Goal: Information Seeking & Learning: Learn about a topic

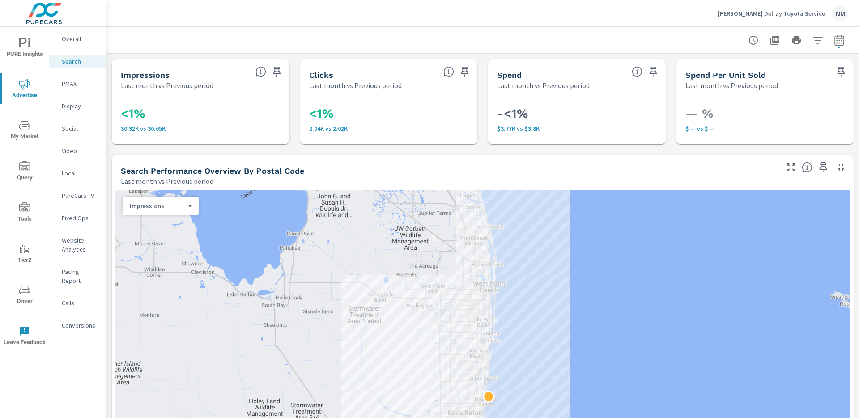
scroll to position [717, 0]
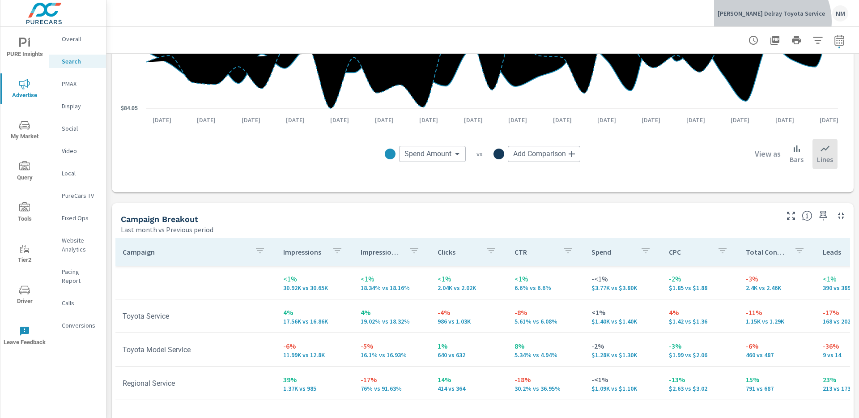
click at [792, 21] on button "[PERSON_NAME] Delray Toyota Service NM" at bounding box center [783, 13] width 138 height 26
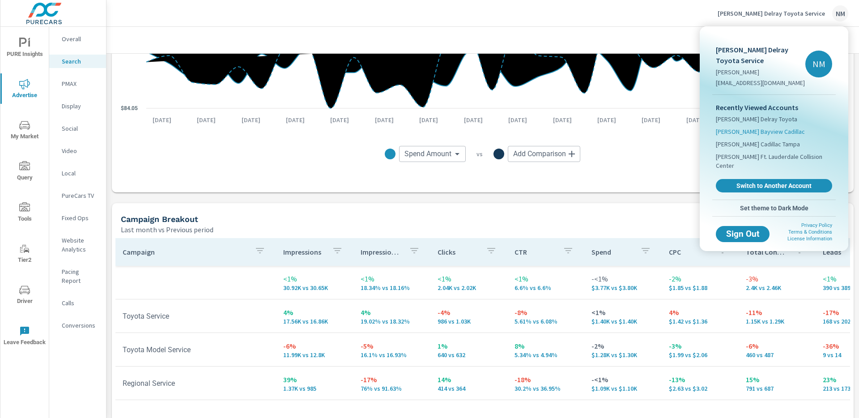
click at [758, 134] on span "[PERSON_NAME] Bayview Cadillac" at bounding box center [759, 131] width 89 height 9
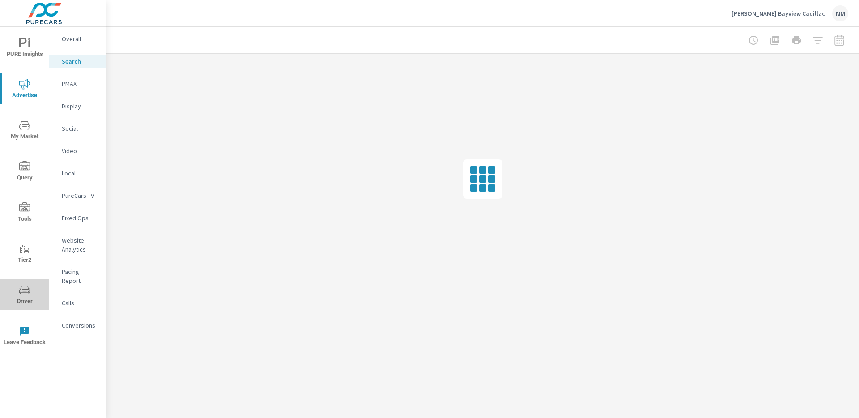
click at [29, 299] on span "Driver" at bounding box center [24, 295] width 43 height 22
click at [17, 296] on span "Driver" at bounding box center [24, 295] width 43 height 22
click at [33, 127] on span "My Market" at bounding box center [24, 131] width 43 height 22
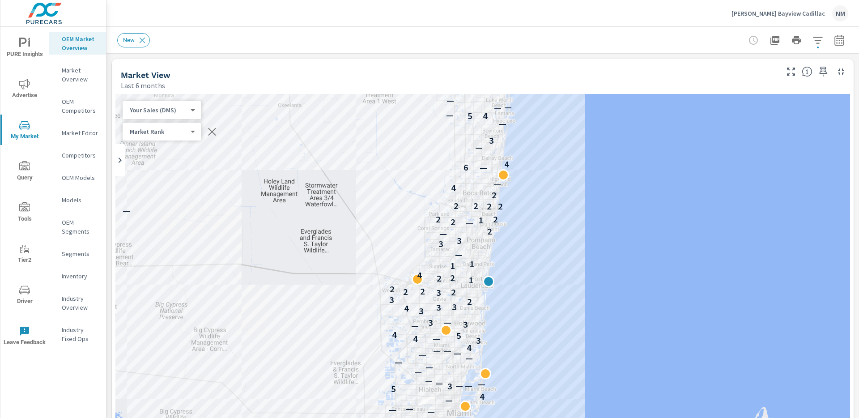
click at [834, 37] on icon "button" at bounding box center [839, 40] width 11 height 11
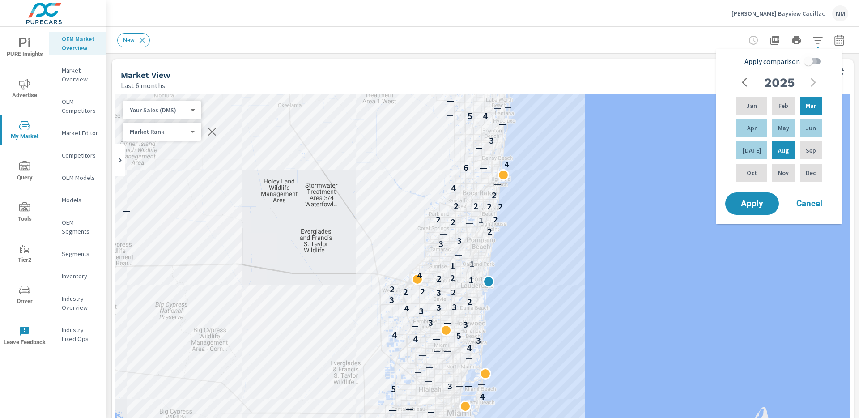
click at [807, 59] on input "Apply comparison" at bounding box center [808, 61] width 51 height 17
checkbox input "true"
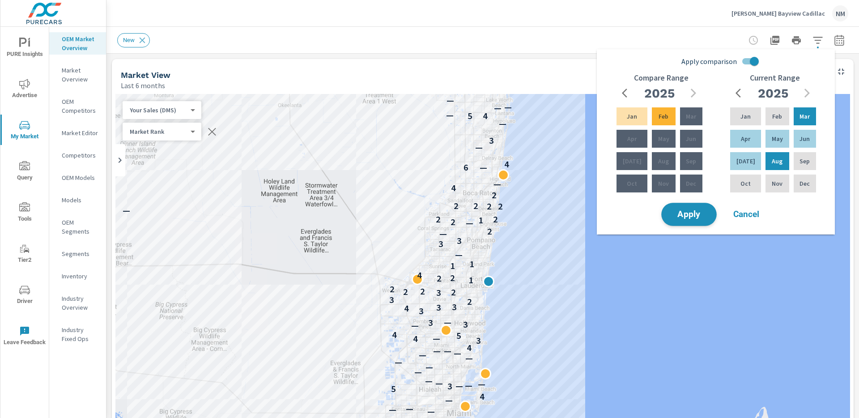
click at [702, 214] on span "Apply" at bounding box center [688, 214] width 37 height 8
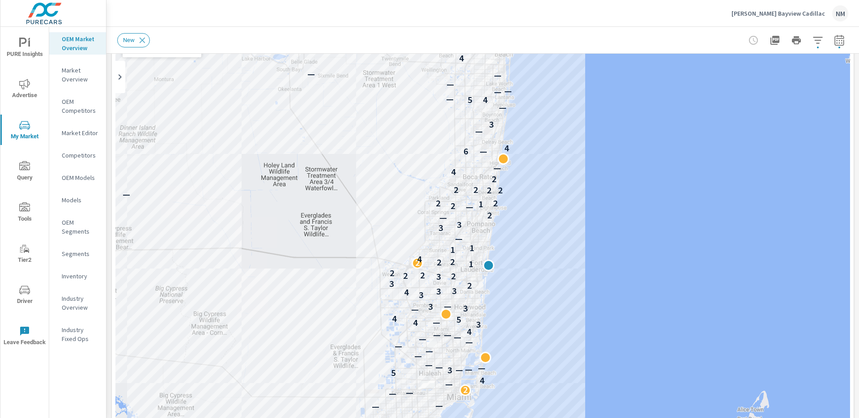
scroll to position [90, 0]
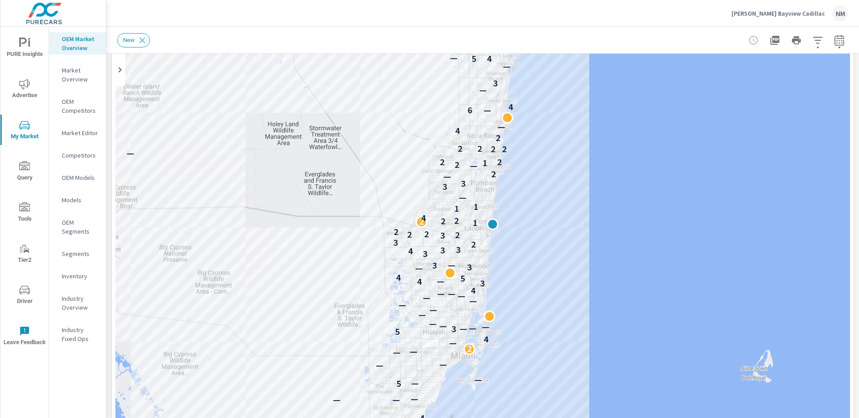
drag, startPoint x: 527, startPoint y: 241, endPoint x: 532, endPoint y: 207, distance: 34.3
click at [532, 207] on div "— — — — — 3 — — 5 — 4 — — — 5 — — — — — — 2 — 4 5 3 — — — — — — — — — — — — — 4…" at bounding box center [482, 252] width 734 height 497
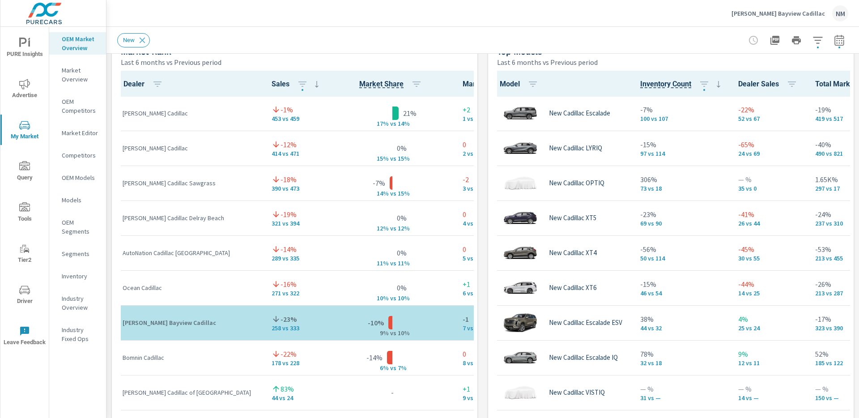
scroll to position [571, 0]
